Goal: Task Accomplishment & Management: Manage account settings

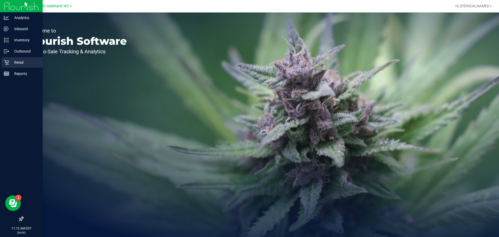
click at [4, 62] on div "Retail" at bounding box center [22, 62] width 41 height 10
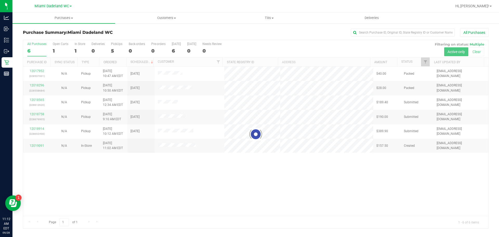
drag, startPoint x: 275, startPoint y: 182, endPoint x: 270, endPoint y: 179, distance: 5.7
click at [275, 182] on div at bounding box center [255, 134] width 465 height 188
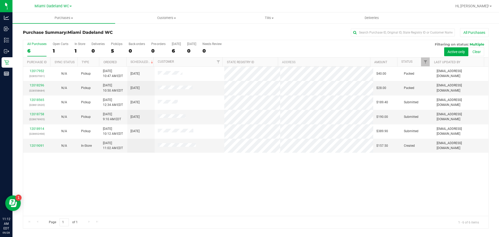
click at [79, 174] on div "12017952 (328537001) N/A Pickup 9/28/2025 10:47 AM EDT 9/28/2025 $40.00 Packed …" at bounding box center [255, 140] width 465 height 149
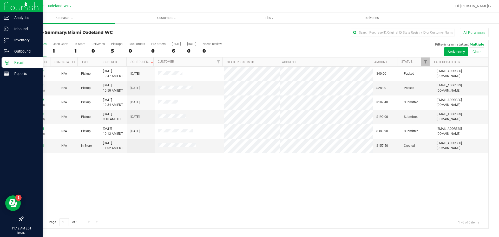
click at [19, 65] on p "Retail" at bounding box center [24, 62] width 31 height 6
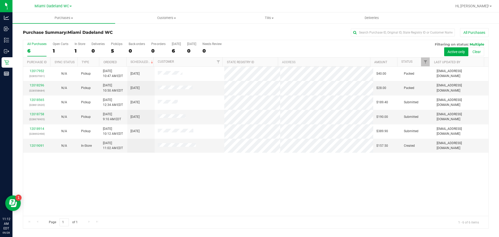
click at [169, 174] on div "12017952 (328537001) N/A Pickup 9/28/2025 10:47 AM EDT 9/28/2025 $40.00 Packed …" at bounding box center [255, 140] width 465 height 149
click at [74, 178] on div "12017952 (328537001) N/A Pickup 9/28/2025 10:47 AM EDT 9/28/2025 $40.00 Packed …" at bounding box center [255, 140] width 465 height 149
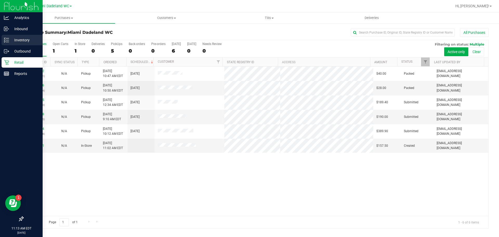
click at [23, 37] on p "Inventory" at bounding box center [24, 40] width 31 height 6
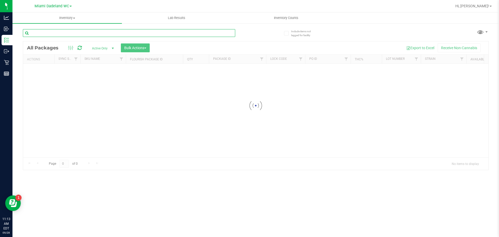
click at [81, 30] on input "text" at bounding box center [129, 33] width 212 height 8
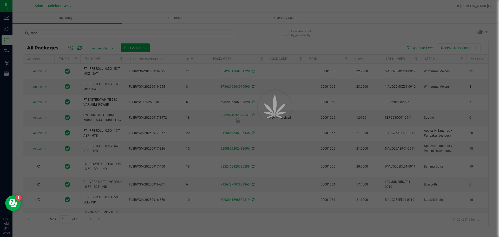
type input "mec"
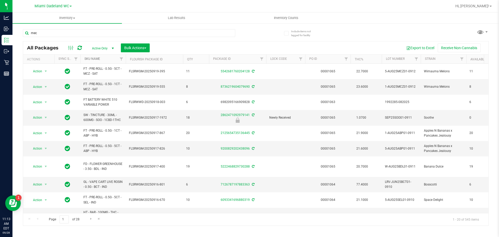
click at [98, 58] on link "SKU Name" at bounding box center [92, 59] width 16 height 4
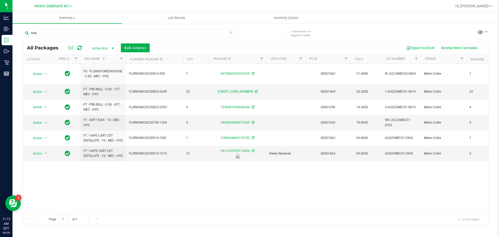
click at [150, 168] on div "Action Action Adjust qty Create package Edit attributes Global inventory Locate…" at bounding box center [255, 138] width 465 height 149
click at [102, 153] on span "FT - VAPE CART CDT DISTILLATE - 1G - MEC - HYS" at bounding box center [102, 153] width 39 height 10
click at [36, 155] on span "Action" at bounding box center [35, 153] width 14 height 7
click at [53, 205] on li "Print product labels" at bounding box center [45, 205] width 33 height 14
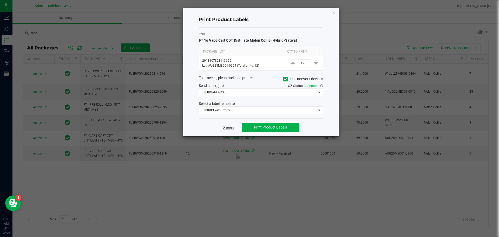
click at [226, 126] on link "Dismiss" at bounding box center [228, 127] width 11 height 4
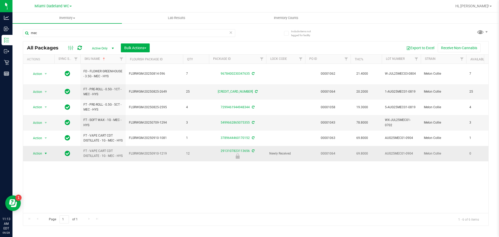
click at [41, 152] on span "Action" at bounding box center [35, 153] width 14 height 7
click at [44, 212] on li "Unlock package" at bounding box center [45, 216] width 33 height 8
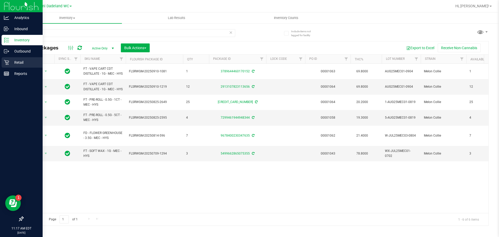
click at [21, 63] on p "Retail" at bounding box center [24, 62] width 31 height 6
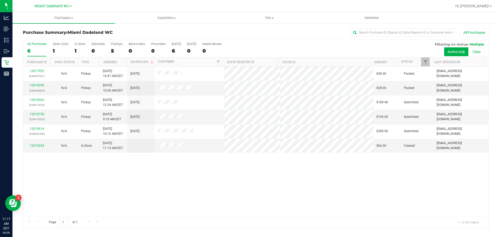
click at [141, 193] on div "12017952 (328537001) N/A Pickup 9/28/2025 10:47 AM EDT 9/28/2025 $40.00 Packed …" at bounding box center [255, 140] width 465 height 149
click at [31, 145] on link "12019254" at bounding box center [37, 146] width 15 height 4
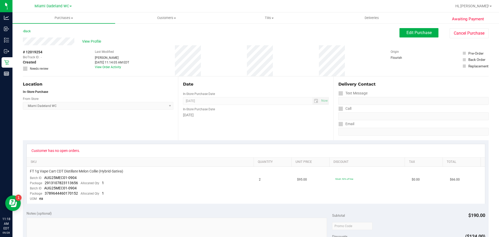
click at [220, 132] on div "Date In-Store Purchase Date Sep 28, 2025 Now In-Store Purchase Date Sunday" at bounding box center [255, 108] width 155 height 64
click at [408, 34] on span "Edit Purchase" at bounding box center [418, 32] width 25 height 5
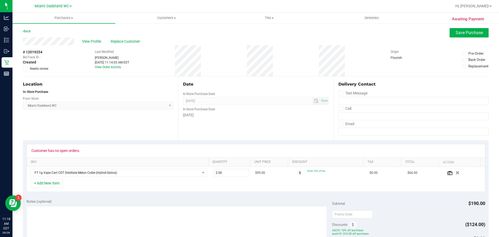
click at [179, 135] on div "Date In-Store Purchase Date Sep 28, 2025 Now In-Store Purchase Date Sunday" at bounding box center [255, 108] width 155 height 64
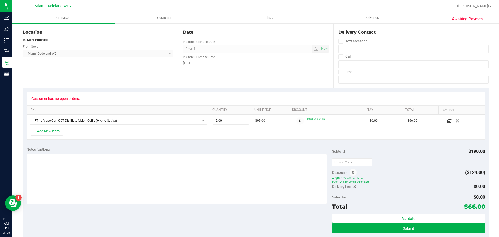
click at [370, 181] on span "push10: $10.00 off purchase" at bounding box center [408, 182] width 153 height 4
click at [353, 134] on div "+ Add New Item" at bounding box center [255, 132] width 458 height 13
click at [320, 93] on div "Customer has no open orders." at bounding box center [256, 98] width 458 height 13
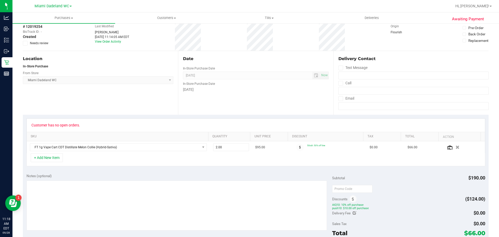
scroll to position [0, 0]
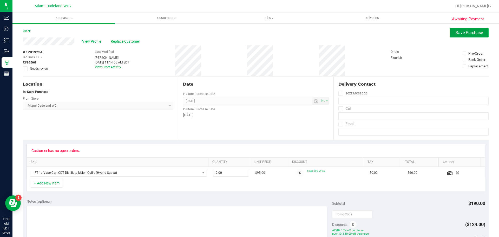
click at [455, 30] on span "Save Purchase" at bounding box center [468, 32] width 27 height 5
click at [87, 40] on span "View Profile" at bounding box center [92, 41] width 21 height 5
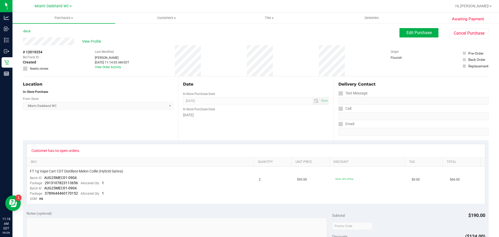
click at [157, 119] on div "Location In-Store Purchase From Store Miami Dadeland WC Select Store Bonita Spr…" at bounding box center [100, 108] width 155 height 64
click at [472, 35] on button "Cancel Purchase" at bounding box center [468, 33] width 39 height 10
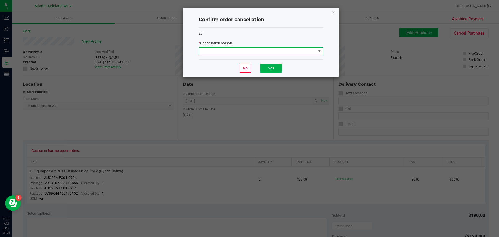
click at [313, 50] on span at bounding box center [257, 51] width 117 height 7
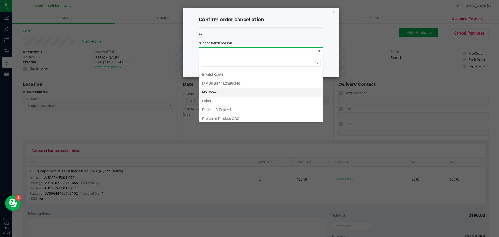
scroll to position [26, 0]
click at [236, 80] on li "MMUR Bank Exhausted" at bounding box center [261, 82] width 124 height 9
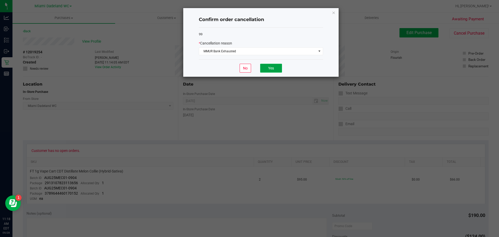
click at [273, 70] on button "Yes" at bounding box center [271, 68] width 22 height 9
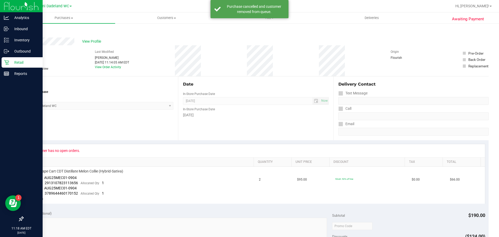
click at [11, 65] on p "Retail" at bounding box center [24, 62] width 31 height 6
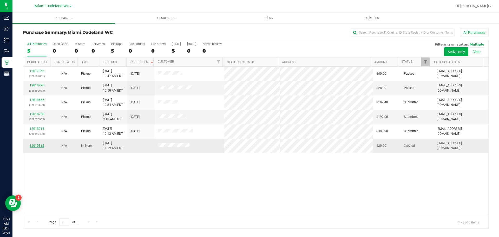
click at [42, 145] on link "12019315" at bounding box center [37, 146] width 15 height 4
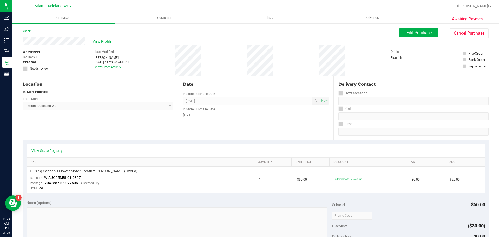
click at [108, 41] on span "View Profile" at bounding box center [102, 41] width 21 height 5
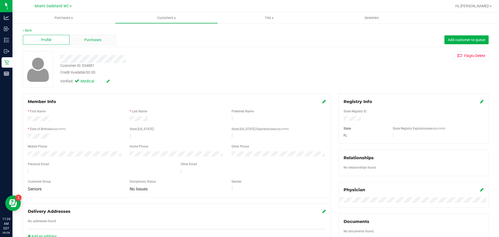
click at [100, 42] on span "Purchases" at bounding box center [92, 39] width 17 height 5
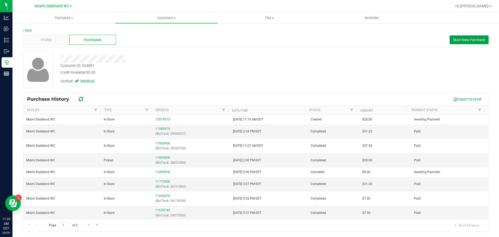
click at [467, 39] on span "Start New Purchase" at bounding box center [469, 40] width 32 height 4
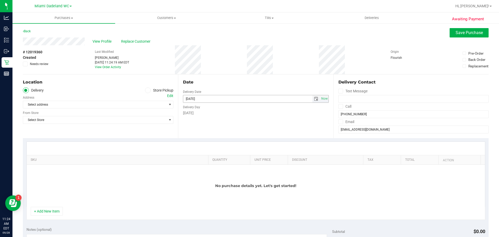
click at [200, 98] on input "[DATE]" at bounding box center [247, 98] width 129 height 7
click at [314, 99] on span "select" at bounding box center [316, 99] width 4 height 4
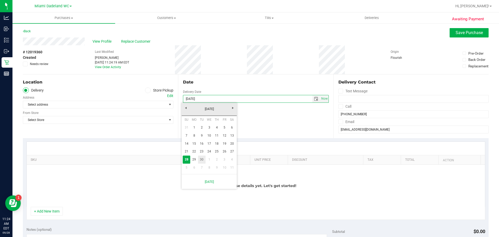
click at [202, 159] on link "30" at bounding box center [202, 159] width 8 height 8
type input "09/30/2025"
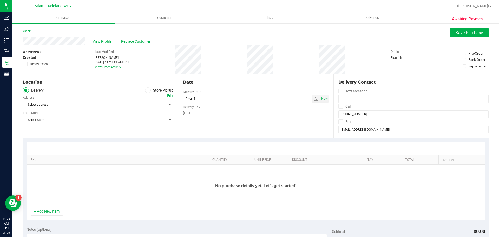
click at [275, 89] on div "Date Delivery Date 09/30/2025 Now 09/30/2025 11:24 AM Now Delivery Day Tuesday" at bounding box center [255, 106] width 155 height 64
click at [146, 90] on icon at bounding box center [147, 90] width 3 height 0
click at [0, 0] on input "Store Pickup" at bounding box center [0, 0] width 0 height 0
click at [153, 102] on span "Select Store" at bounding box center [94, 104] width 143 height 7
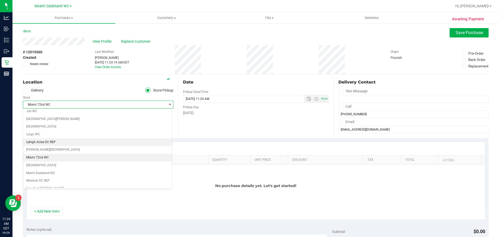
scroll to position [159, 0]
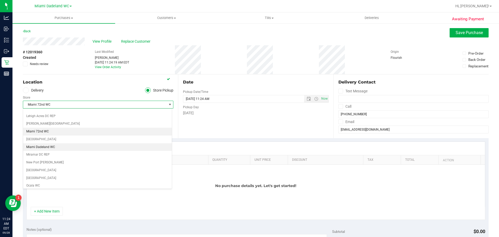
click at [64, 146] on li "Miami Dadeland WC" at bounding box center [97, 147] width 149 height 8
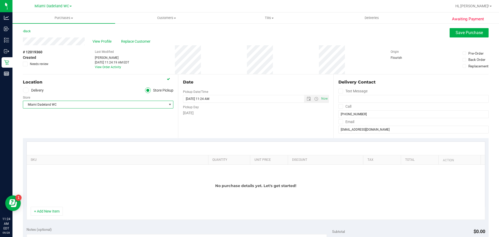
click at [170, 122] on div "Location Delivery Store Pickup Store Miami Dadeland WC Select Store Bonita Spri…" at bounding box center [100, 106] width 155 height 64
click at [49, 205] on div "No purchase details yet. Let's get started!" at bounding box center [256, 185] width 458 height 42
click at [51, 210] on button "+ Add New Item" at bounding box center [47, 210] width 32 height 9
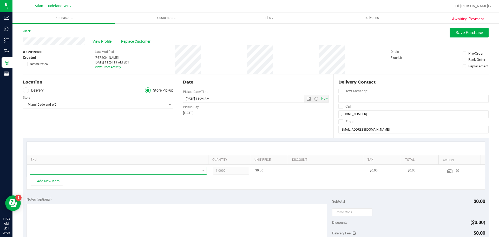
click at [64, 169] on span "NO DATA FOUND" at bounding box center [115, 170] width 170 height 7
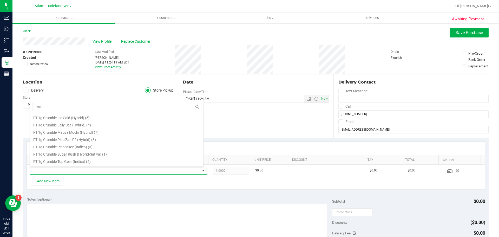
scroll to position [26, 0]
type input "mbl"
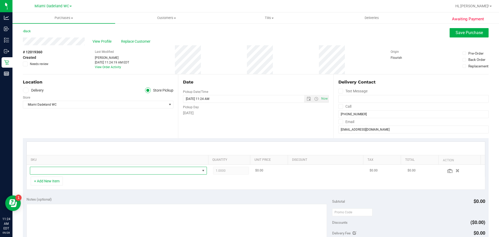
click at [64, 171] on span "NO DATA FOUND" at bounding box center [115, 170] width 170 height 7
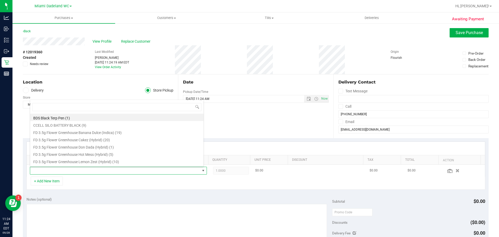
scroll to position [8, 172]
type input "mbl"
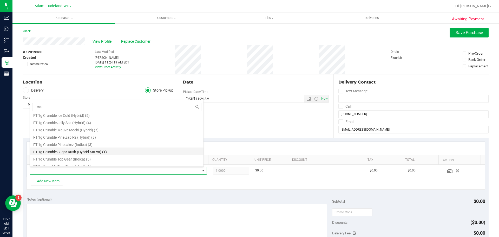
scroll to position [35, 0]
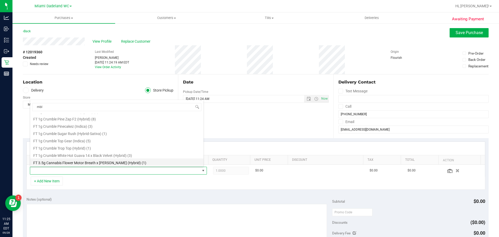
click at [99, 161] on li "FT 3.5g Cannabis Flower Motor Breath x Mike Larry (Hybrid) (1)" at bounding box center [116, 161] width 173 height 7
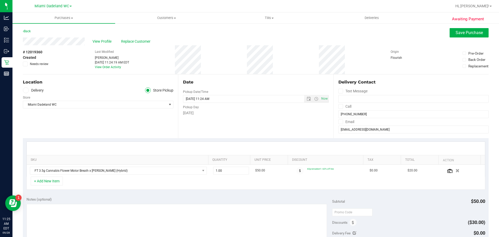
click at [117, 125] on div "Location Delivery Store Pickup Store Miami Dadeland WC Select Store Bonita Spri…" at bounding box center [100, 106] width 155 height 64
click at [296, 170] on span at bounding box center [300, 171] width 8 height 8
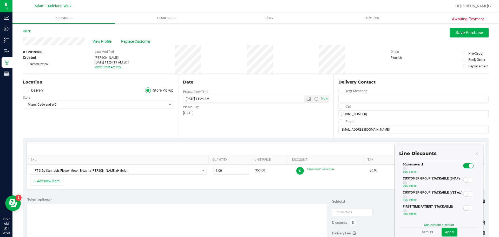
click at [316, 140] on div "SKU Quantity Unit Price Discount Tax Total Action FT 3.5g Cannabis Flower Motor…" at bounding box center [255, 165] width 465 height 55
click at [428, 231] on link "Dismiss" at bounding box center [426, 231] width 12 height 5
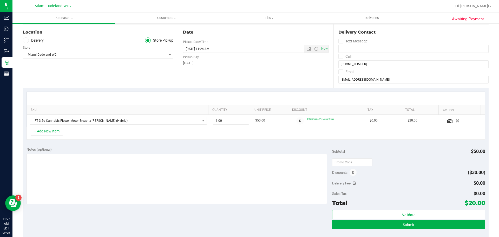
scroll to position [130, 0]
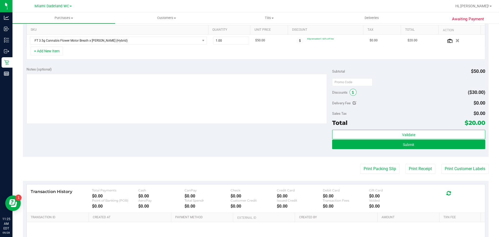
click at [349, 91] on span at bounding box center [352, 92] width 7 height 7
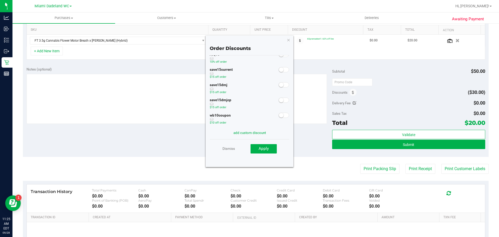
scroll to position [44, 0]
click at [279, 109] on small at bounding box center [281, 110] width 5 height 5
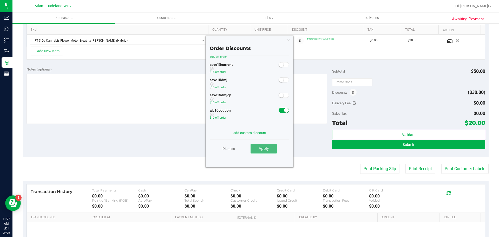
click at [266, 149] on span "Apply" at bounding box center [263, 148] width 10 height 5
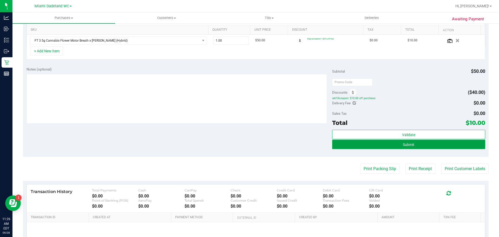
click at [387, 142] on button "Submit" at bounding box center [408, 143] width 153 height 9
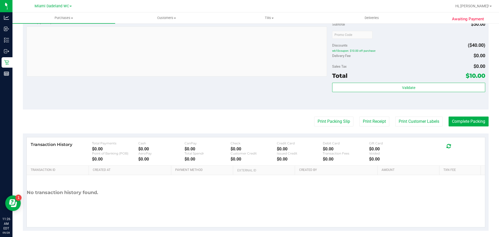
scroll to position [188, 0]
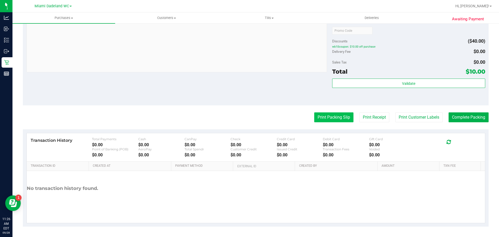
click at [321, 116] on button "Print Packing Slip" at bounding box center [333, 117] width 39 height 10
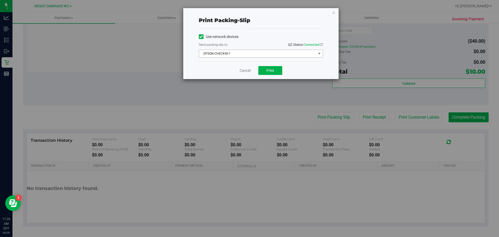
click at [247, 52] on span "EPSON-CHECKIN-1" at bounding box center [257, 53] width 117 height 7
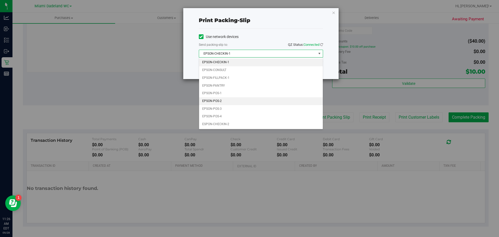
click at [235, 101] on li "EPSON-POS-2" at bounding box center [261, 101] width 124 height 8
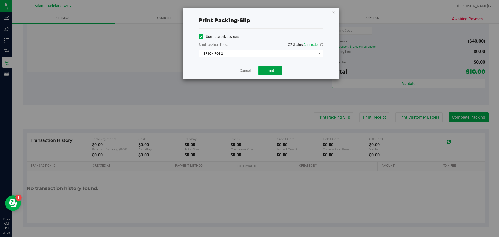
click at [275, 72] on button "Print" at bounding box center [270, 70] width 24 height 9
click at [241, 72] on link "Cancel" at bounding box center [244, 70] width 11 height 5
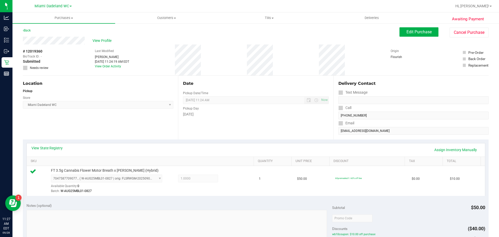
scroll to position [0, 0]
click at [426, 34] on span "Edit Purchase" at bounding box center [418, 32] width 25 height 5
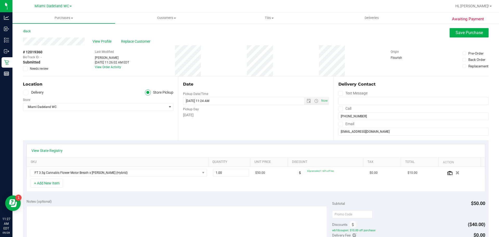
click at [30, 69] on span "Needs review" at bounding box center [39, 68] width 18 height 5
click at [0, 0] on input "Needs review" at bounding box center [0, 0] width 0 height 0
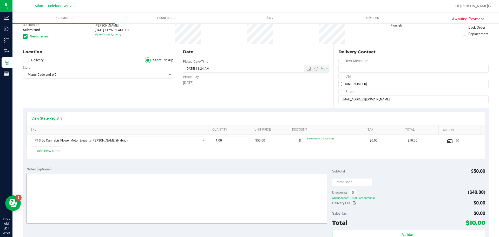
scroll to position [78, 0]
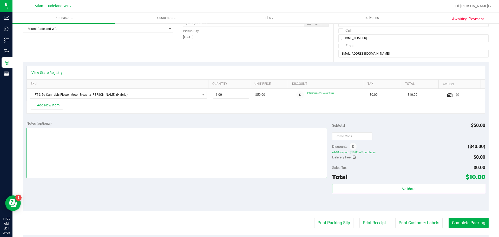
click at [222, 152] on textarea at bounding box center [176, 153] width 300 height 50
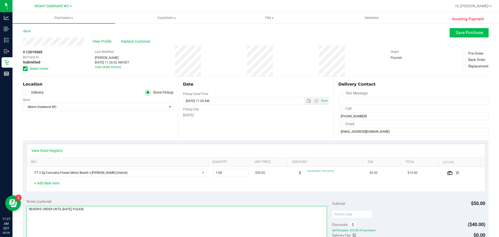
type textarea "RESERVE ORDER UNTIL TUESDAY, PLEASE."
click at [452, 29] on button "Save Purchase" at bounding box center [468, 32] width 39 height 9
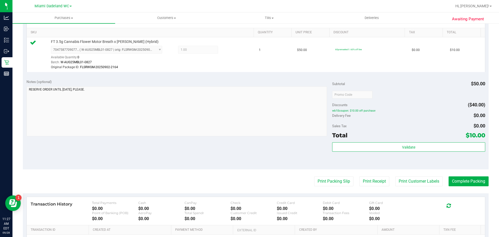
scroll to position [130, 0]
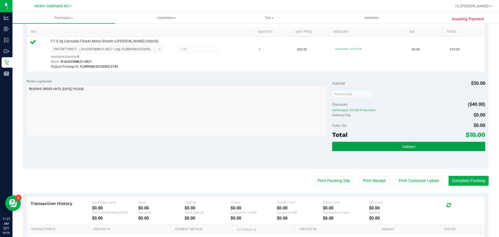
click at [432, 150] on button "Validate" at bounding box center [408, 146] width 153 height 9
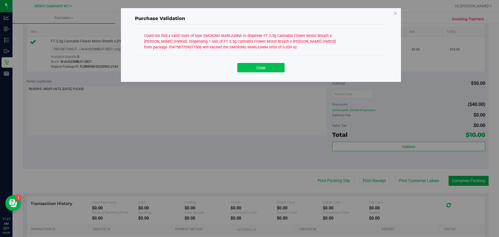
click at [257, 68] on button "Close" at bounding box center [260, 67] width 47 height 9
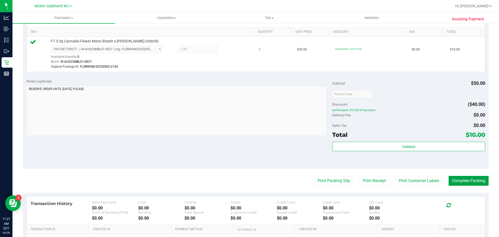
click at [455, 179] on button "Complete Packing" at bounding box center [468, 181] width 40 height 10
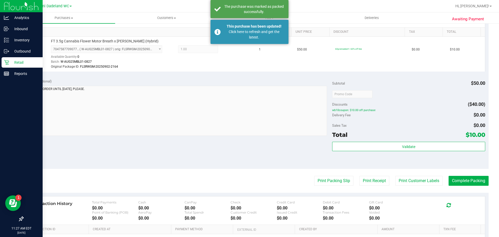
click at [15, 64] on p "Retail" at bounding box center [24, 62] width 31 height 6
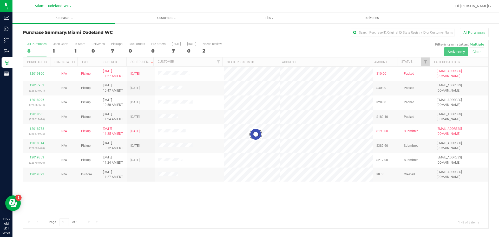
drag, startPoint x: 292, startPoint y: 196, endPoint x: 246, endPoint y: 191, distance: 46.5
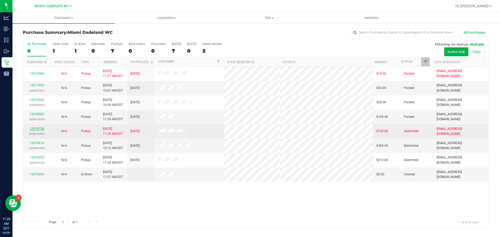
click at [38, 129] on link "12018758" at bounding box center [37, 129] width 15 height 4
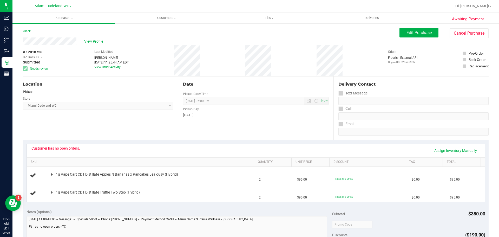
click at [90, 40] on span "View Profile" at bounding box center [94, 41] width 21 height 5
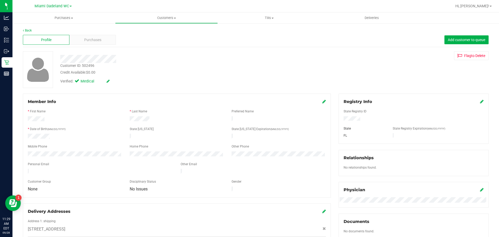
drag, startPoint x: 196, startPoint y: 63, endPoint x: 191, endPoint y: 63, distance: 5.5
click at [196, 63] on div "Customer ID: 502496 Credit Available: $0.00" at bounding box center [174, 69] width 237 height 12
click at [173, 59] on div at bounding box center [174, 59] width 237 height 8
click at [103, 41] on div "Purchases" at bounding box center [92, 40] width 46 height 10
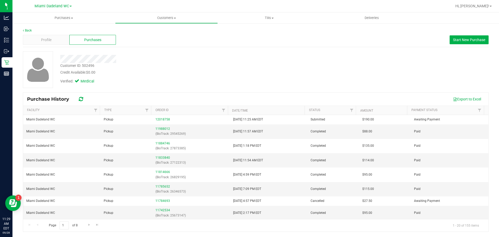
click at [88, 67] on div "Customer ID: 502496" at bounding box center [77, 65] width 34 height 5
click at [88, 65] on div "Customer ID: 502496" at bounding box center [77, 65] width 34 height 5
click at [87, 65] on div "Customer ID: 502496" at bounding box center [77, 65] width 34 height 5
copy div "Customer ID: 502496"
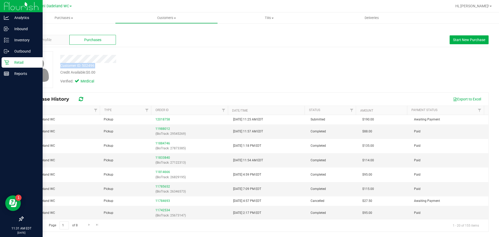
click at [6, 61] on icon at bounding box center [6, 62] width 5 height 5
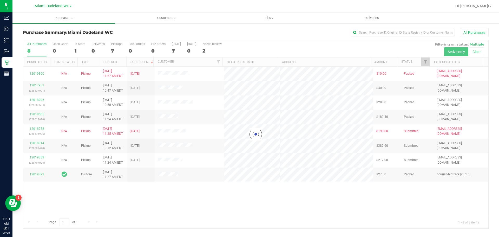
drag, startPoint x: 346, startPoint y: 208, endPoint x: 224, endPoint y: 203, distance: 121.9
click at [345, 208] on div at bounding box center [255, 134] width 465 height 188
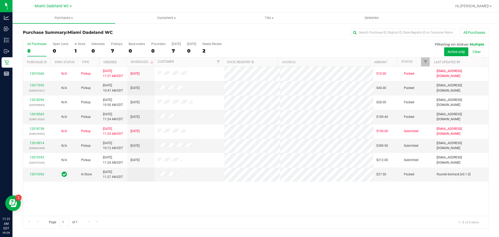
click at [92, 191] on div "12019360 N/A Pickup [DATE] 11:27 AM EDT 9/30/2025 $10.00 Packed [EMAIL_ADDRESS]…" at bounding box center [255, 140] width 465 height 149
click at [35, 142] on link "12018914" at bounding box center [37, 143] width 15 height 4
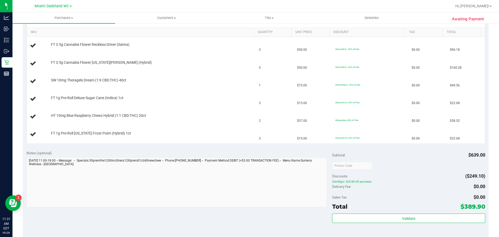
scroll to position [130, 0]
click at [125, 31] on link "SKU" at bounding box center [141, 32] width 221 height 4
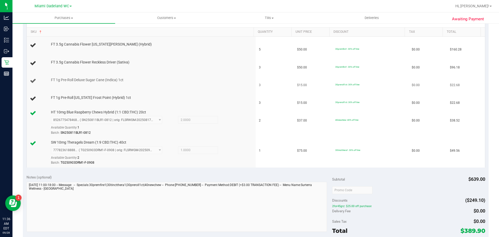
click at [192, 88] on td "FT 1g Pre-Roll Deluxe Sugar Cane (Indica) 1ct" at bounding box center [141, 81] width 229 height 18
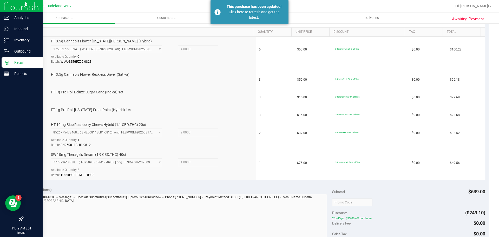
click at [7, 62] on icon at bounding box center [6, 62] width 5 height 5
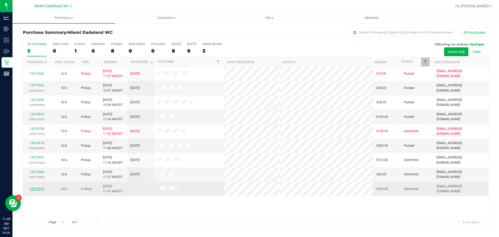
click at [39, 188] on link "12019514" at bounding box center [37, 189] width 15 height 4
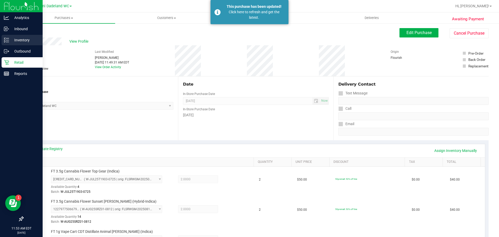
click at [9, 39] on p "Inventory" at bounding box center [24, 40] width 31 height 6
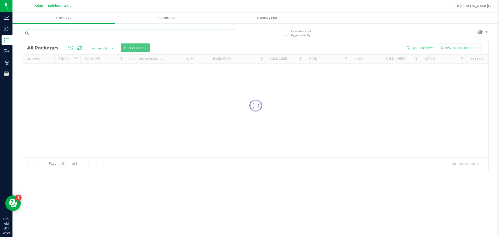
click at [64, 34] on input "text" at bounding box center [129, 33] width 212 height 8
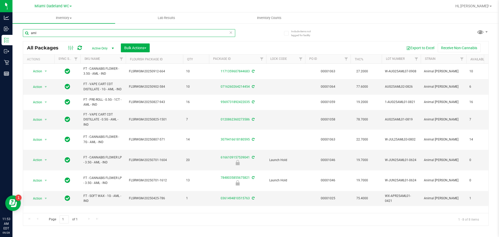
type input "aml"
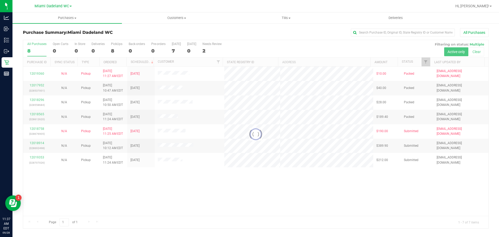
click at [155, 167] on div at bounding box center [255, 134] width 465 height 188
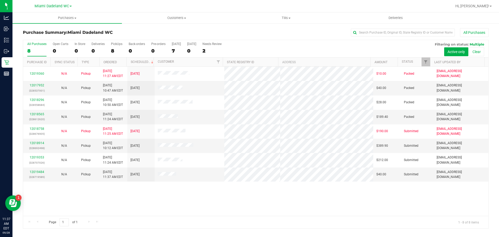
click at [175, 196] on div "12019360 N/A Pickup 9/28/2025 11:27 AM EDT 9/30/2025 $10.00 Packed abourraine@l…" at bounding box center [255, 140] width 465 height 149
click at [213, 196] on div "12019360 N/A Pickup 9/28/2025 11:27 AM EDT 9/30/2025 $10.00 Packed abourraine@l…" at bounding box center [255, 140] width 465 height 149
click at [38, 171] on link "12019484" at bounding box center [37, 172] width 15 height 4
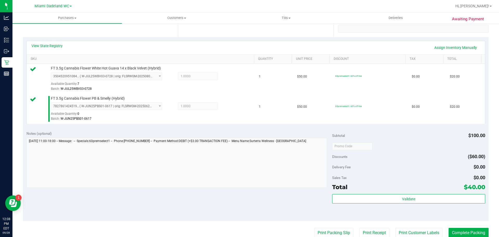
scroll to position [104, 0]
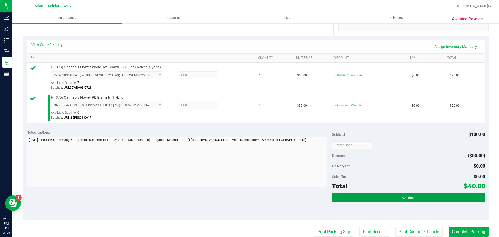
click at [411, 196] on span "Validate" at bounding box center [408, 198] width 13 height 4
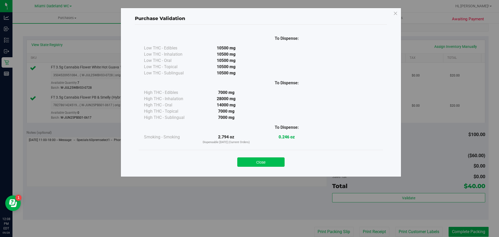
click at [281, 157] on button "Close" at bounding box center [260, 161] width 47 height 9
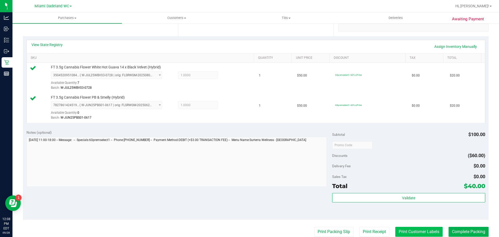
click at [402, 229] on button "Print Customer Labels" at bounding box center [418, 231] width 47 height 10
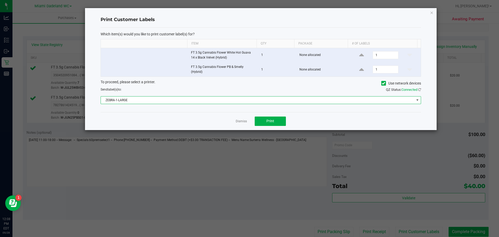
click at [266, 101] on span "ZEBRA-1-LARGE" at bounding box center [257, 99] width 313 height 7
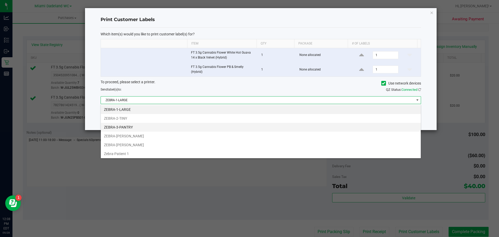
scroll to position [8, 320]
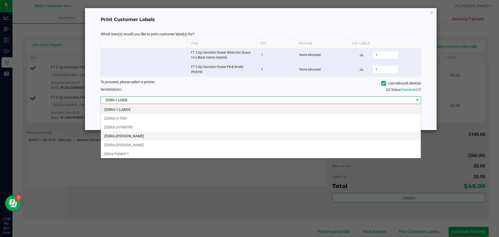
click at [147, 135] on li "ZEBRA-ELENA-GILELS" at bounding box center [261, 135] width 320 height 9
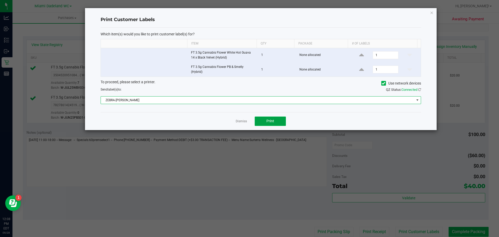
click at [264, 121] on button "Print" at bounding box center [269, 120] width 31 height 9
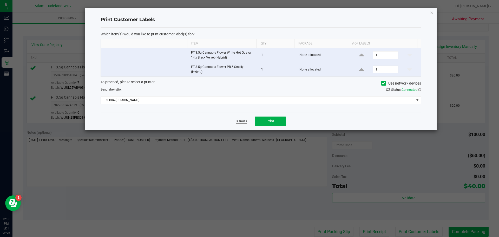
click at [239, 122] on link "Dismiss" at bounding box center [241, 121] width 11 height 4
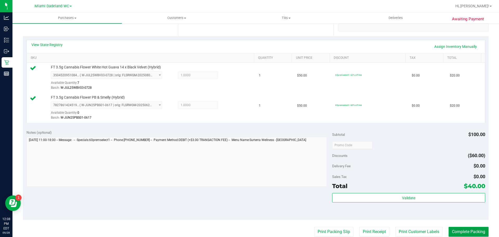
click at [458, 234] on button "Complete Packing" at bounding box center [468, 231] width 40 height 10
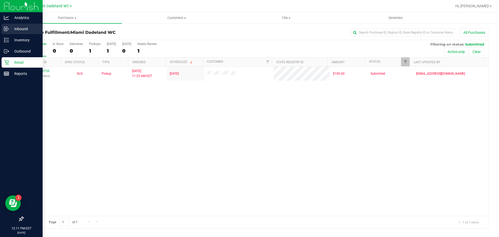
click at [9, 28] on p "Inbound" at bounding box center [24, 29] width 31 height 6
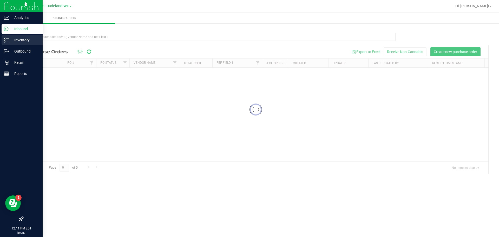
click at [21, 41] on p "Inventory" at bounding box center [24, 40] width 31 height 6
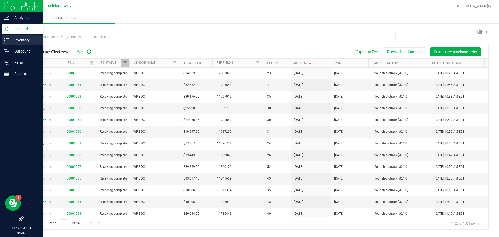
click at [21, 41] on p "Inventory" at bounding box center [24, 40] width 31 height 6
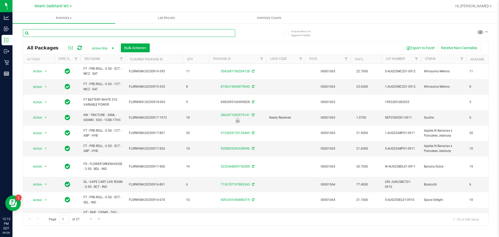
click at [65, 32] on input "text" at bounding box center [129, 33] width 212 height 8
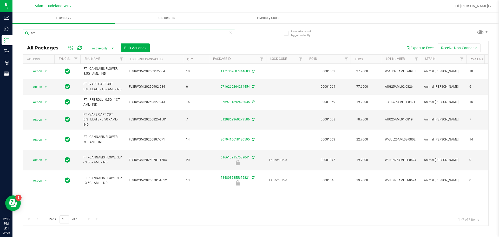
click at [106, 31] on input "aml" at bounding box center [129, 33] width 212 height 8
type input "blt"
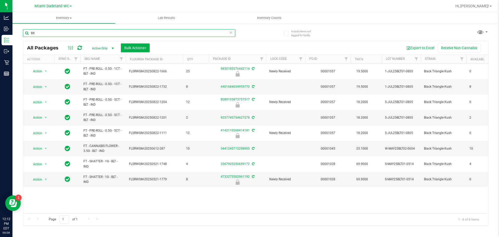
click at [104, 30] on input "blt" at bounding box center [129, 33] width 212 height 8
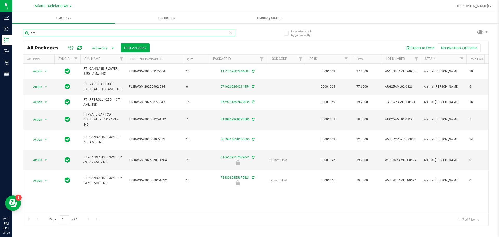
click at [93, 33] on input "aml" at bounding box center [129, 33] width 212 height 8
type input "pkt"
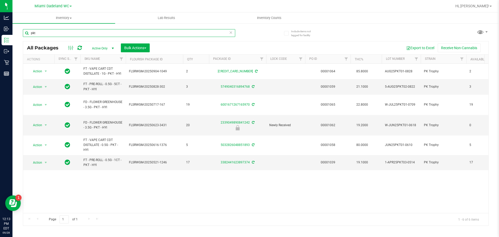
click at [117, 31] on input "pkt" at bounding box center [129, 33] width 212 height 8
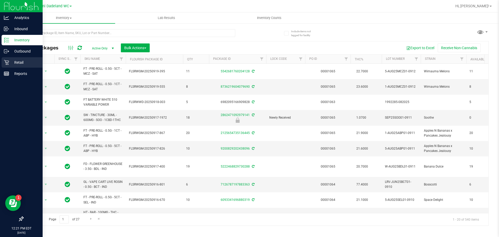
click at [12, 60] on p "Retail" at bounding box center [24, 62] width 31 height 6
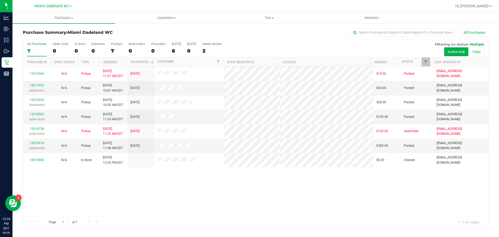
click at [64, 176] on div "12019360 N/A Pickup [DATE] 11:27 AM EDT 9/30/2025 $10.00 Packed [EMAIL_ADDRESS]…" at bounding box center [255, 140] width 465 height 149
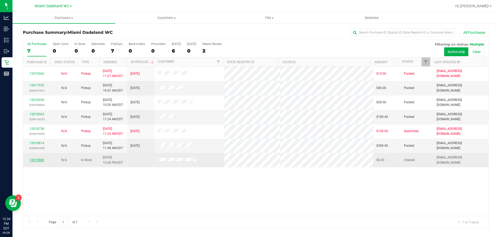
click at [38, 159] on link "12019886" at bounding box center [37, 160] width 15 height 4
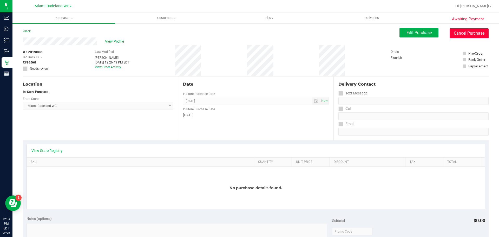
click at [472, 30] on button "Cancel Purchase" at bounding box center [468, 33] width 39 height 10
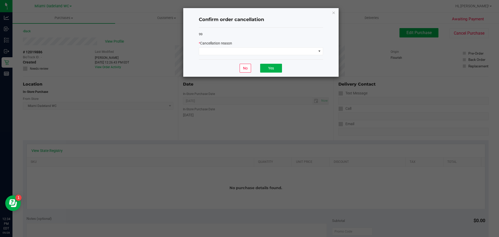
click at [300, 55] on div "99 * Cancellation reason" at bounding box center [261, 44] width 124 height 32
click at [297, 50] on span at bounding box center [257, 51] width 117 height 7
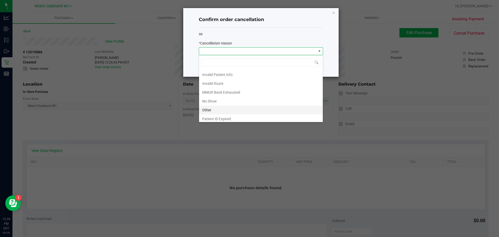
scroll to position [26, 0]
click at [223, 101] on li "Other" at bounding box center [261, 100] width 124 height 9
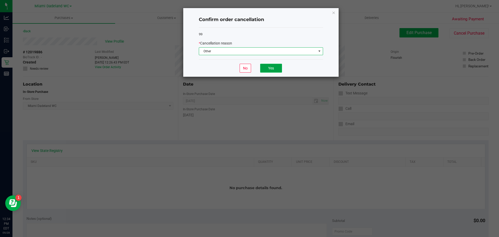
click at [273, 65] on button "Yes" at bounding box center [271, 68] width 22 height 9
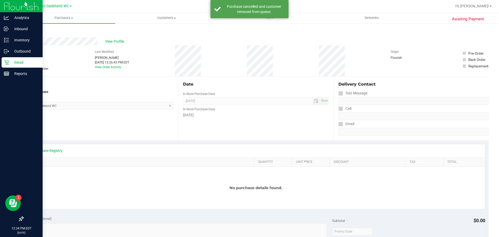
click at [25, 63] on p "Retail" at bounding box center [24, 62] width 31 height 6
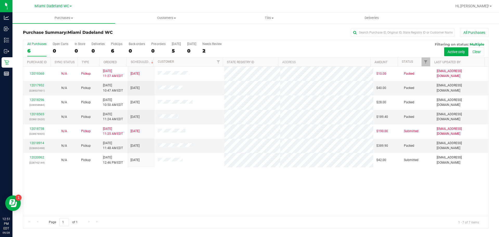
click at [100, 188] on div "12019360 N/A Pickup [DATE] 11:27 AM EDT 9/30/2025 $10.00 Packed [EMAIL_ADDRESS]…" at bounding box center [255, 140] width 465 height 149
click at [92, 179] on div "12019360 N/A Pickup [DATE] 11:27 AM EDT 9/30/2025 $10.00 Packed [EMAIL_ADDRESS]…" at bounding box center [255, 140] width 465 height 149
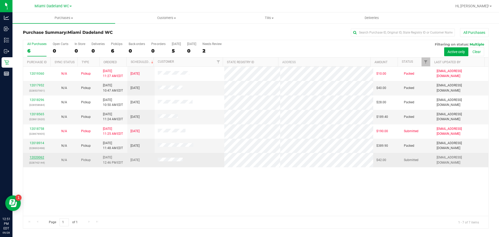
click at [31, 156] on link "12020062" at bounding box center [37, 157] width 15 height 4
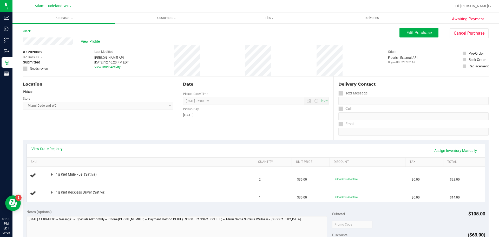
click at [50, 136] on div "Location Pickup Store Miami Dadeland WC Select Store Bonita Springs WC Boynton …" at bounding box center [100, 108] width 155 height 64
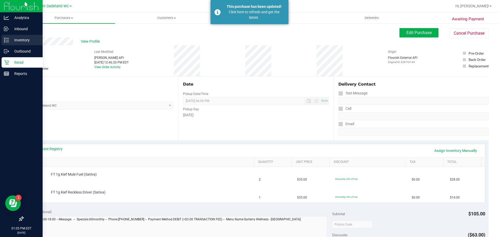
click at [5, 42] on icon at bounding box center [6, 39] width 5 height 5
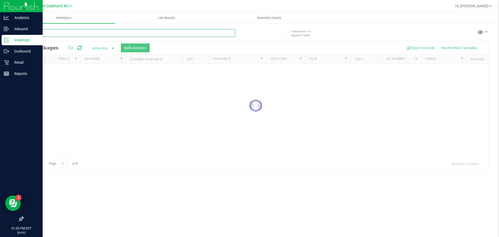
click at [56, 33] on input "text" at bounding box center [129, 33] width 212 height 8
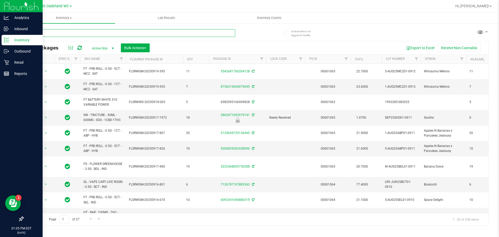
click at [51, 33] on input "text" at bounding box center [129, 33] width 212 height 8
type input "fic"
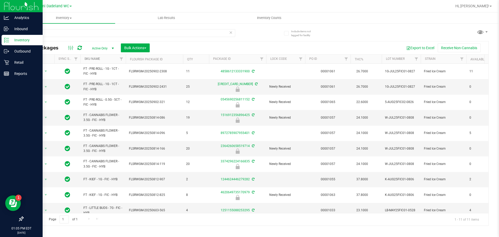
click at [99, 59] on link "SKU Name" at bounding box center [92, 59] width 16 height 4
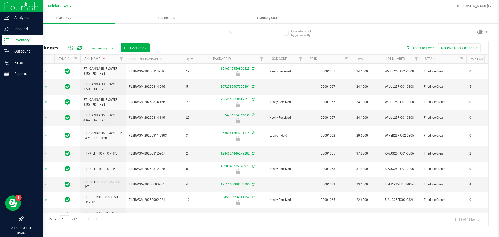
scroll to position [24, 0]
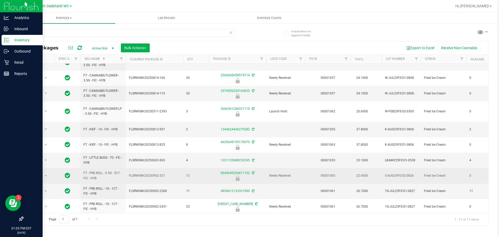
click at [33, 172] on span "Action" at bounding box center [35, 175] width 14 height 7
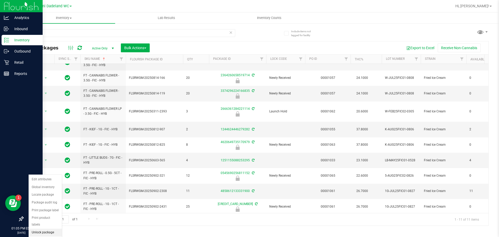
click at [38, 228] on li "Unlock package" at bounding box center [45, 232] width 33 height 8
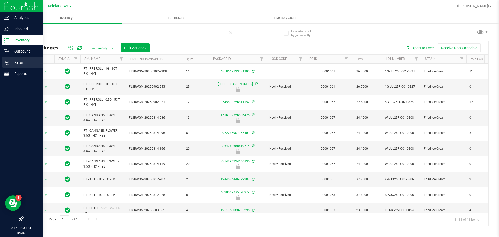
click at [8, 65] on icon at bounding box center [6, 62] width 5 height 5
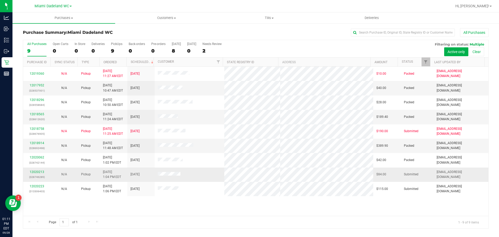
click at [38, 169] on div "12020213 (328746289)" at bounding box center [36, 174] width 21 height 10
click at [38, 172] on link "12020213" at bounding box center [37, 172] width 15 height 4
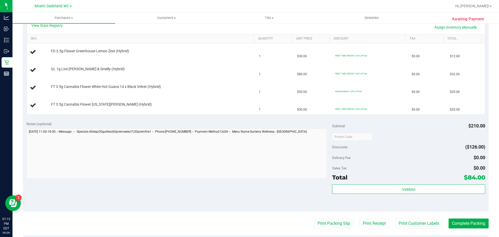
scroll to position [130, 0]
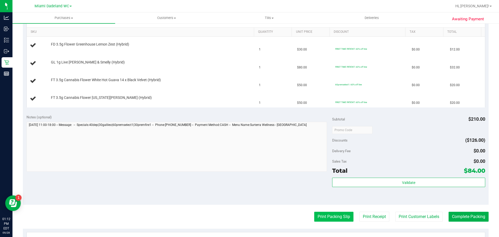
click at [333, 219] on button "Print Packing Slip" at bounding box center [333, 216] width 39 height 10
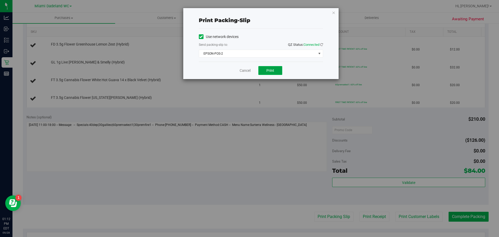
click at [270, 69] on span "Print" at bounding box center [270, 70] width 8 height 4
click at [243, 69] on link "Cancel" at bounding box center [244, 70] width 11 height 5
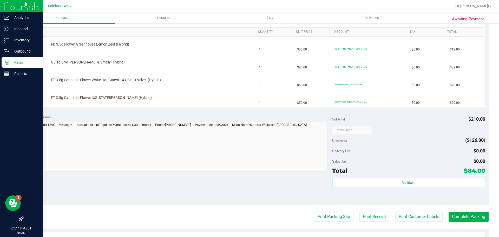
click at [7, 64] on icon at bounding box center [6, 62] width 5 height 5
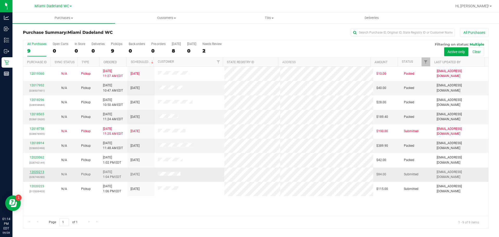
click at [37, 171] on link "12020213" at bounding box center [37, 172] width 15 height 4
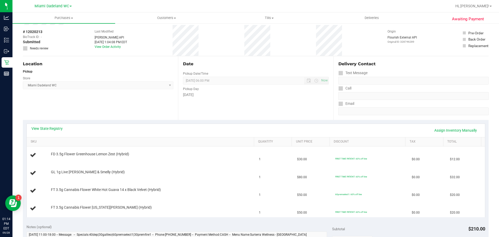
scroll to position [52, 0]
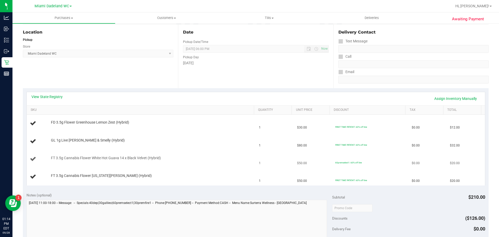
click at [209, 154] on td "FT 3.5g Cannabis Flower White Hot Guava 14 x Black Velvet (Hybrid)" at bounding box center [141, 159] width 229 height 18
click at [67, 109] on link "SKU" at bounding box center [141, 110] width 221 height 4
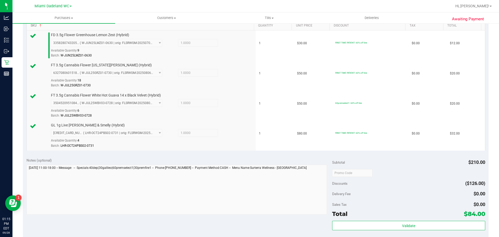
scroll to position [260, 0]
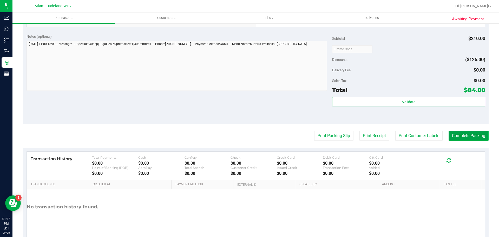
click at [460, 133] on button "Complete Packing" at bounding box center [468, 136] width 40 height 10
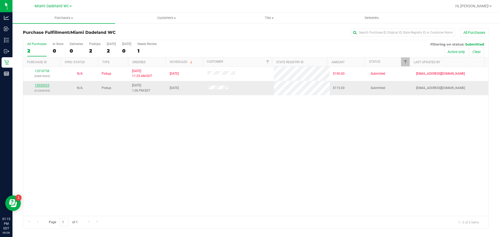
click at [47, 84] on link "12020223" at bounding box center [42, 85] width 15 height 4
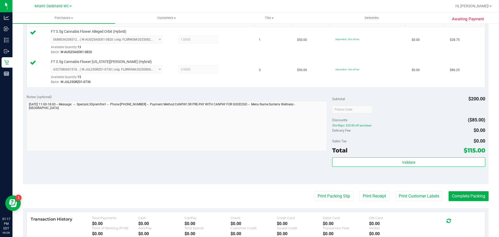
scroll to position [156, 0]
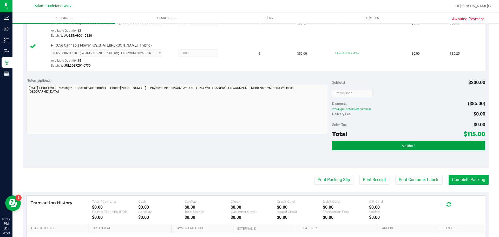
click at [403, 144] on span "Validate" at bounding box center [408, 146] width 13 height 4
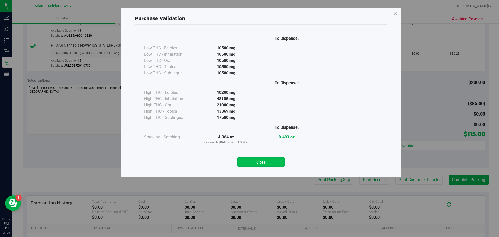
click at [267, 159] on button "Close" at bounding box center [260, 161] width 47 height 9
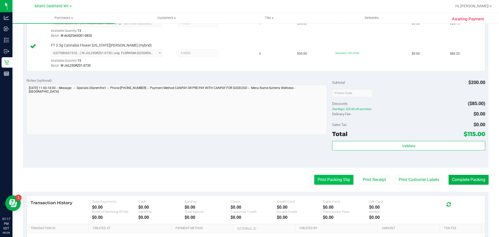
click at [318, 176] on button "Print Packing Slip" at bounding box center [333, 180] width 39 height 10
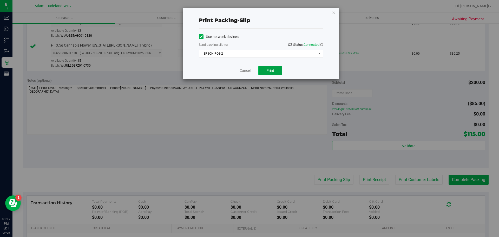
click at [266, 70] on button "Print" at bounding box center [270, 70] width 24 height 9
click at [244, 72] on link "Cancel" at bounding box center [244, 70] width 11 height 5
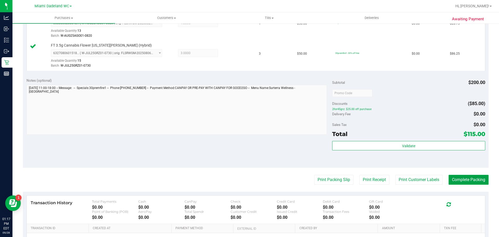
click at [462, 181] on button "Complete Packing" at bounding box center [468, 180] width 40 height 10
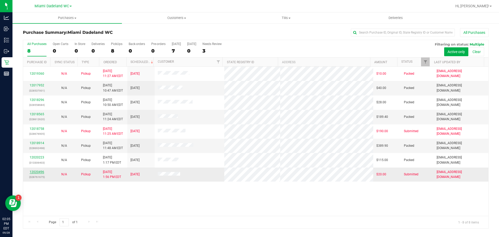
click at [38, 170] on link "12020496" at bounding box center [37, 172] width 15 height 4
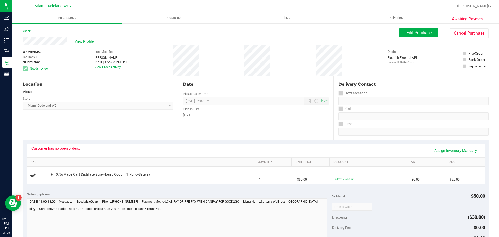
click at [64, 147] on div "Customer has no open orders." at bounding box center [55, 148] width 49 height 4
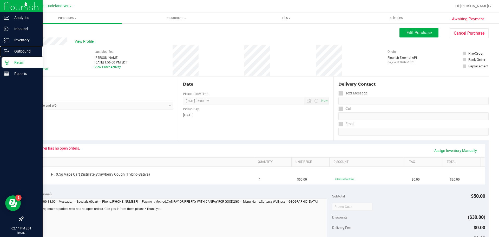
drag, startPoint x: 6, startPoint y: 56, endPoint x: 9, endPoint y: 58, distance: 3.3
click at [6, 56] on div "Outbound" at bounding box center [22, 51] width 41 height 10
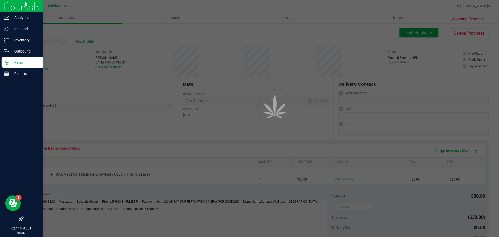
click at [9, 59] on p "Retail" at bounding box center [24, 62] width 31 height 6
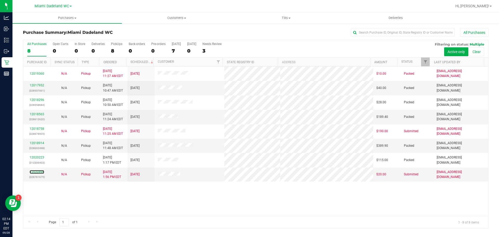
click at [37, 172] on link "12020496" at bounding box center [37, 172] width 15 height 4
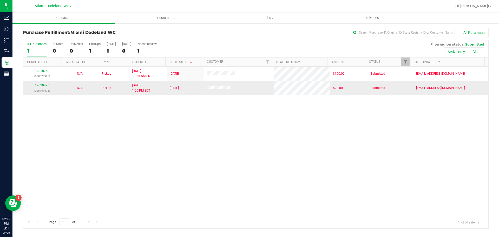
click at [43, 84] on link "12020496" at bounding box center [42, 85] width 15 height 4
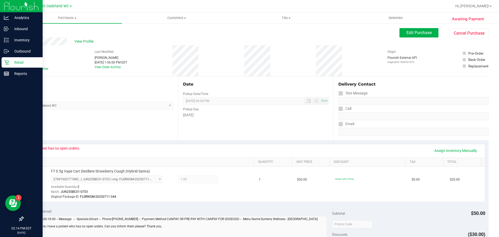
click at [11, 61] on p "Retail" at bounding box center [24, 62] width 31 height 6
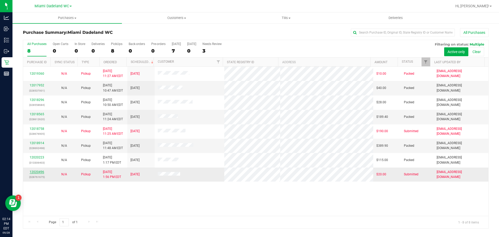
click at [39, 173] on link "12020496" at bounding box center [37, 172] width 15 height 4
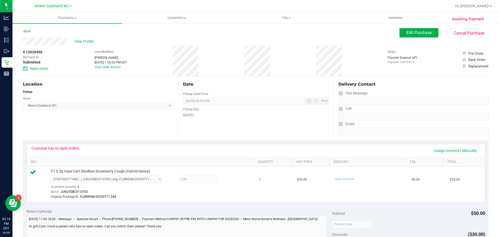
click at [63, 146] on div "Customer has no open orders." at bounding box center [55, 148] width 49 height 4
click at [63, 150] on div "Customer has no open orders." at bounding box center [55, 148] width 49 height 4
drag, startPoint x: 63, startPoint y: 150, endPoint x: 66, endPoint y: 147, distance: 3.9
click at [64, 150] on div "Customer has no open orders." at bounding box center [55, 148] width 49 height 4
click at [67, 147] on div "Customer has no open orders." at bounding box center [55, 148] width 49 height 4
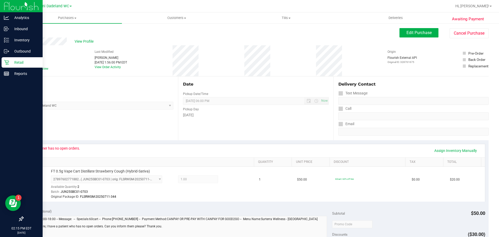
click at [8, 62] on icon at bounding box center [6, 62] width 5 height 5
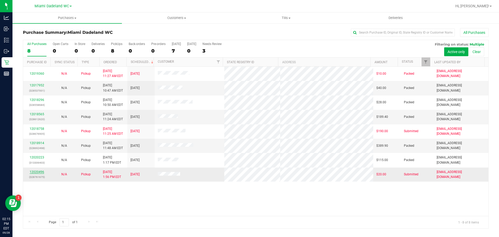
click at [39, 171] on link "12020496" at bounding box center [37, 172] width 15 height 4
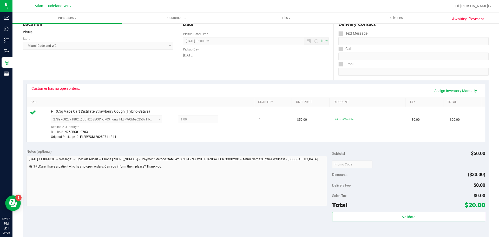
scroll to position [130, 0]
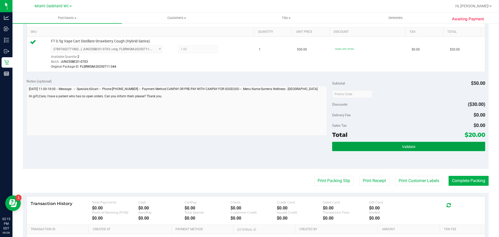
click at [393, 147] on button "Validate" at bounding box center [408, 146] width 153 height 9
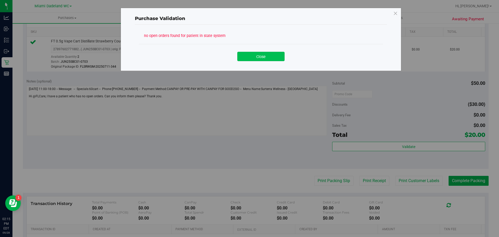
click at [266, 53] on button "Close" at bounding box center [260, 56] width 47 height 9
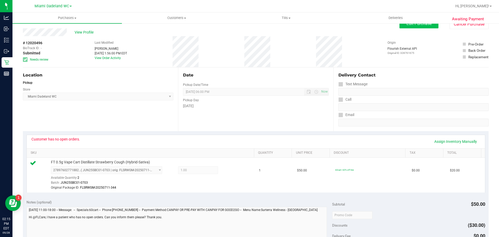
scroll to position [0, 0]
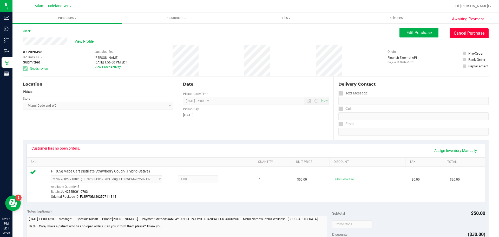
click at [468, 33] on button "Cancel Purchase" at bounding box center [468, 33] width 39 height 10
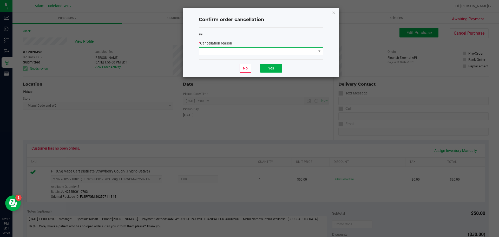
click at [273, 50] on span at bounding box center [257, 51] width 117 height 7
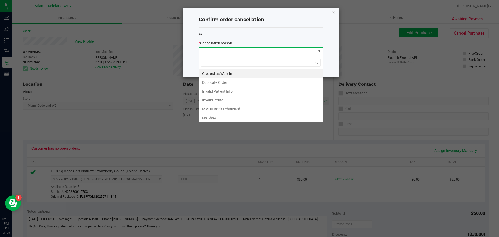
scroll to position [8, 124]
click at [214, 108] on li "MMUR Bank Exhausted" at bounding box center [261, 108] width 124 height 9
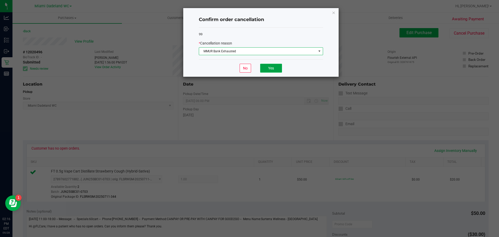
click at [273, 69] on button "Yes" at bounding box center [271, 68] width 22 height 9
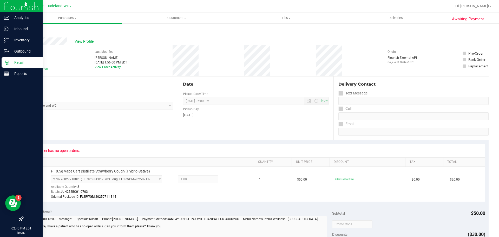
click at [9, 61] on p "Retail" at bounding box center [24, 62] width 31 height 6
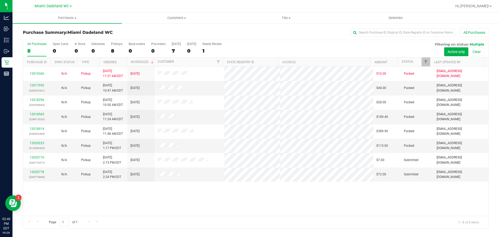
click at [162, 200] on div "12019360 N/A Pickup [DATE] 11:27 AM EDT 9/30/2025 $10.00 Packed [EMAIL_ADDRESS]…" at bounding box center [255, 140] width 465 height 149
click at [163, 204] on div "12019360 N/A Pickup [DATE] 11:27 AM EDT 9/30/2025 $10.00 Packed [EMAIL_ADDRESS]…" at bounding box center [255, 140] width 465 height 149
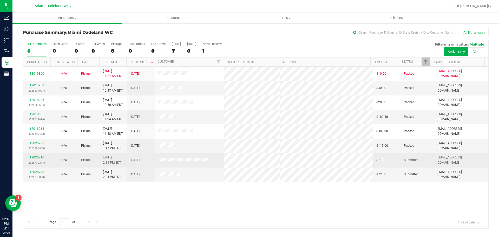
click at [37, 158] on link "12020710" at bounding box center [37, 157] width 15 height 4
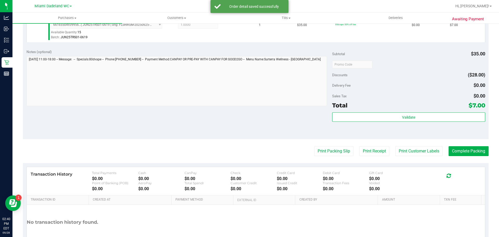
scroll to position [156, 0]
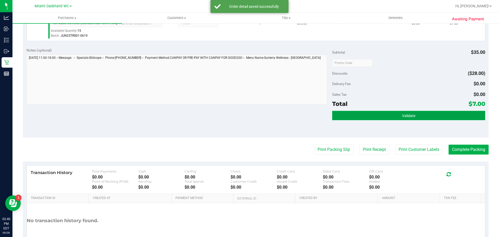
click at [424, 111] on button "Validate" at bounding box center [408, 115] width 153 height 9
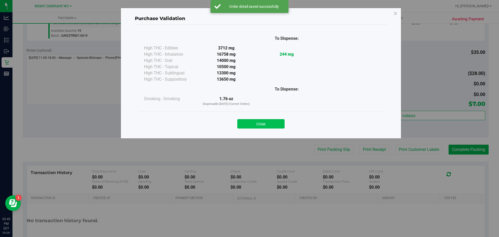
click at [270, 122] on button "Close" at bounding box center [260, 123] width 47 height 9
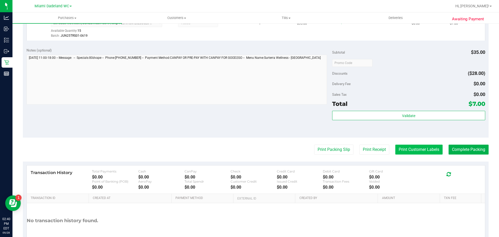
click at [404, 146] on button "Print Customer Labels" at bounding box center [418, 149] width 47 height 10
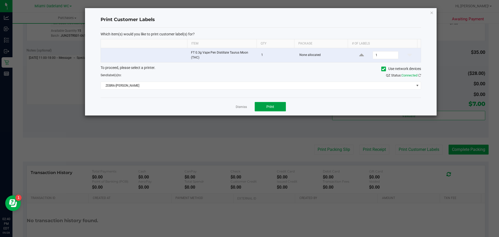
click at [266, 106] on button "Print" at bounding box center [269, 106] width 31 height 9
click at [244, 106] on link "Dismiss" at bounding box center [241, 107] width 11 height 4
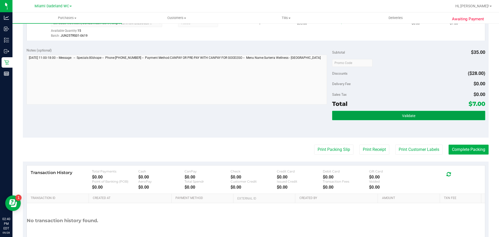
click at [427, 115] on button "Validate" at bounding box center [408, 115] width 153 height 9
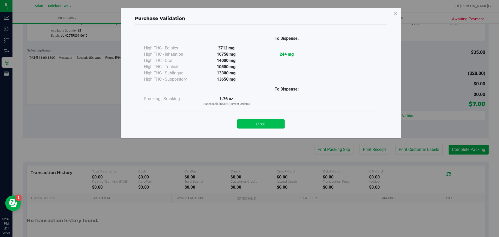
click at [269, 124] on button "Close" at bounding box center [260, 123] width 47 height 9
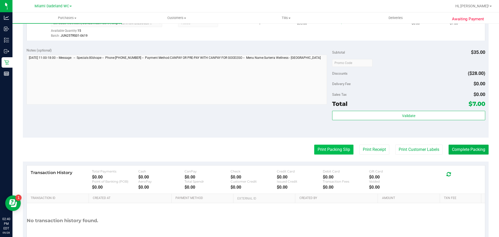
click at [337, 151] on button "Print Packing Slip" at bounding box center [333, 149] width 39 height 10
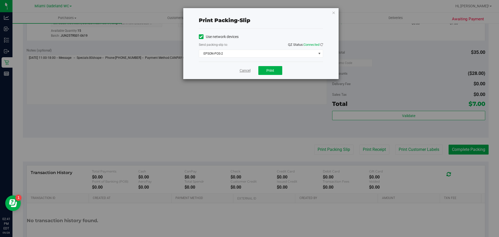
click at [242, 72] on link "Cancel" at bounding box center [244, 70] width 11 height 5
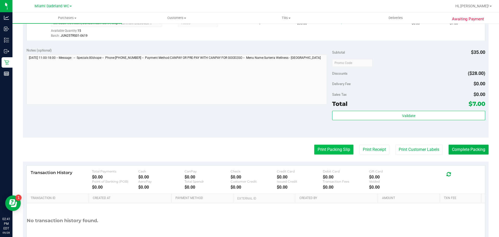
click at [332, 149] on button "Print Packing Slip" at bounding box center [333, 149] width 39 height 10
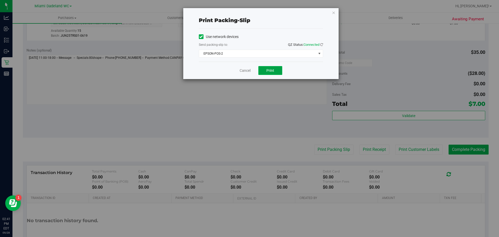
click at [275, 72] on button "Print" at bounding box center [270, 70] width 24 height 9
click at [243, 69] on link "Cancel" at bounding box center [244, 70] width 11 height 5
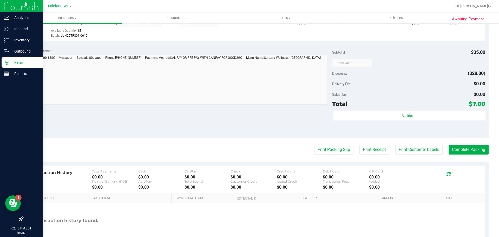
click at [5, 62] on icon at bounding box center [6, 62] width 5 height 5
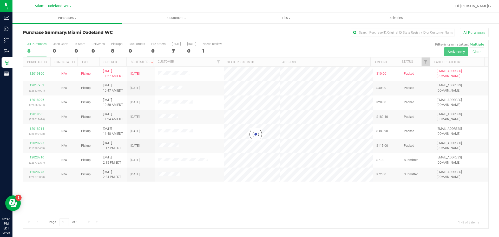
click at [121, 158] on div at bounding box center [255, 134] width 465 height 188
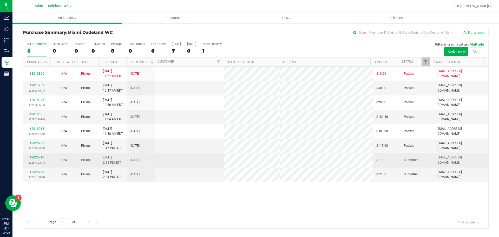
click at [37, 157] on link "12020710" at bounding box center [37, 157] width 15 height 4
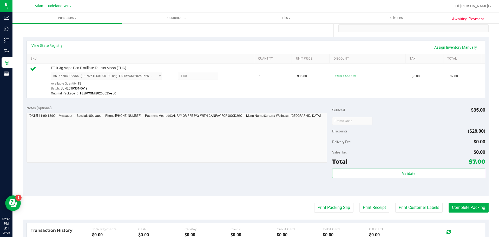
scroll to position [193, 0]
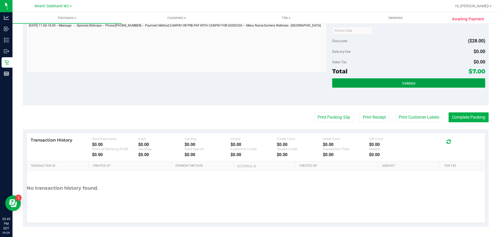
click at [420, 80] on button "Validate" at bounding box center [408, 82] width 153 height 9
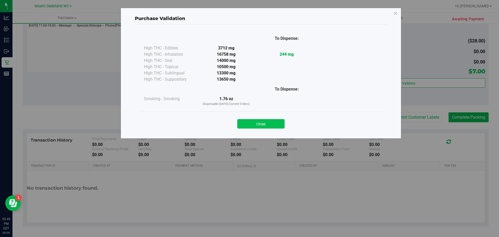
click at [283, 123] on button "Close" at bounding box center [260, 123] width 47 height 9
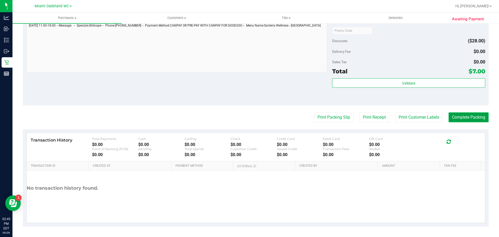
click at [477, 117] on button "Complete Packing" at bounding box center [468, 117] width 40 height 10
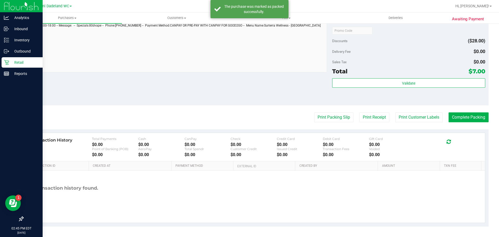
click at [4, 66] on div "Retail" at bounding box center [22, 62] width 41 height 10
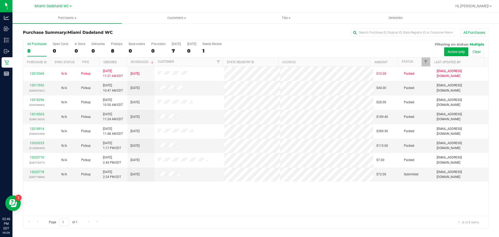
click at [330, 187] on div "12019360 N/A Pickup [DATE] 11:27 AM EDT 9/30/2025 $10.00 Packed [EMAIL_ADDRESS]…" at bounding box center [255, 140] width 465 height 149
click at [151, 194] on div "12019360 N/A Pickup [DATE] 11:27 AM EDT 9/30/2025 $10.00 Packed [EMAIL_ADDRESS]…" at bounding box center [255, 140] width 465 height 149
click at [75, 194] on div "12019360 N/A Pickup [DATE] 11:27 AM EDT 9/30/2025 $10.00 Packed [EMAIL_ADDRESS]…" at bounding box center [255, 140] width 465 height 149
click at [72, 190] on div "12019360 N/A Pickup [DATE] 11:27 AM EDT 9/30/2025 $10.00 Packed [EMAIL_ADDRESS]…" at bounding box center [255, 140] width 465 height 149
click at [58, 198] on div "12019360 N/A Pickup [DATE] 11:27 AM EDT 9/30/2025 $10.00 Packed [EMAIL_ADDRESS]…" at bounding box center [255, 140] width 465 height 149
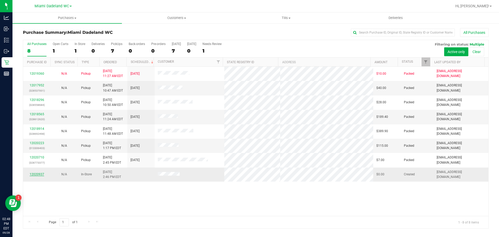
click at [38, 174] on link "12020937" at bounding box center [37, 174] width 15 height 4
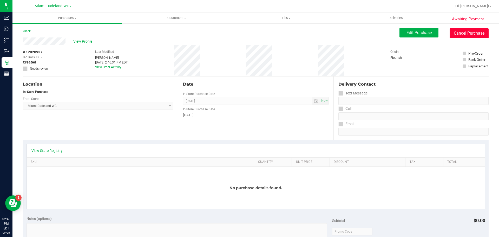
click at [467, 38] on button "Cancel Purchase" at bounding box center [468, 33] width 39 height 10
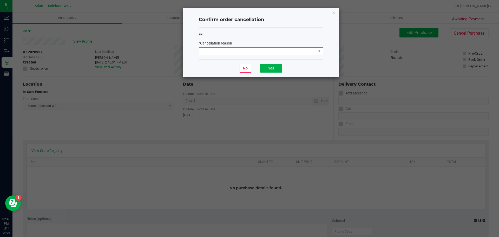
click at [310, 54] on span at bounding box center [257, 51] width 117 height 7
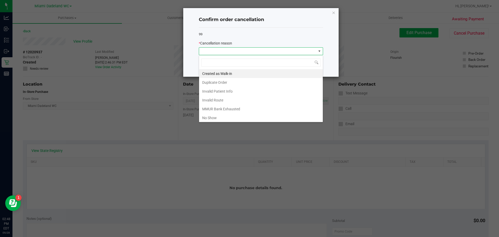
scroll to position [8, 124]
click at [246, 72] on li "Created as Walk-in" at bounding box center [261, 73] width 124 height 9
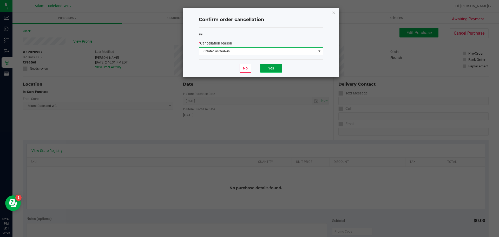
click at [272, 67] on button "Yes" at bounding box center [271, 68] width 22 height 9
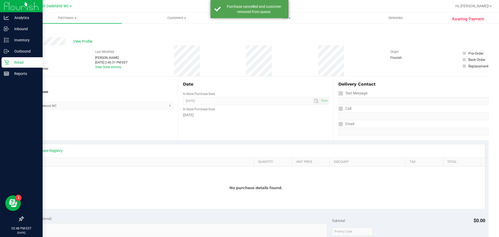
click at [26, 60] on p "Retail" at bounding box center [24, 62] width 31 height 6
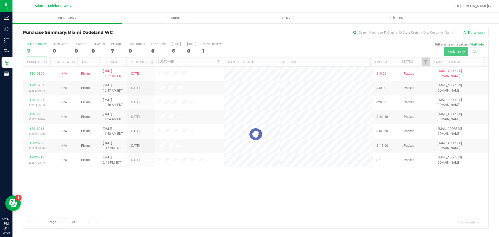
click at [385, 177] on div at bounding box center [255, 134] width 465 height 188
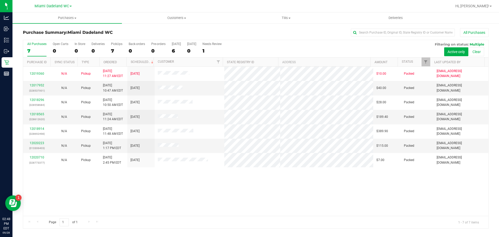
click at [366, 175] on div "12019360 N/A Pickup [DATE] 11:27 AM EDT 9/30/2025 $10.00 Packed [EMAIL_ADDRESS]…" at bounding box center [255, 140] width 465 height 149
click at [110, 173] on div "12019360 N/A Pickup [DATE] 11:27 AM EDT 9/30/2025 $10.00 Packed [EMAIL_ADDRESS]…" at bounding box center [255, 140] width 465 height 149
click at [90, 186] on div "12019360 N/A Pickup [DATE] 11:27 AM EDT 9/30/2025 $10.00 Packed [EMAIL_ADDRESS]…" at bounding box center [255, 140] width 465 height 149
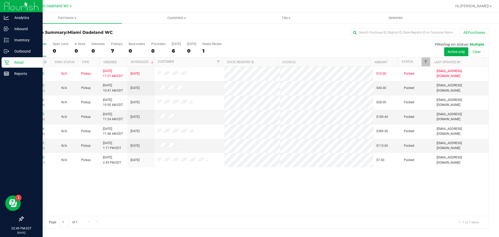
click at [5, 65] on div "Retail" at bounding box center [22, 62] width 41 height 10
